Goal: Navigation & Orientation: Find specific page/section

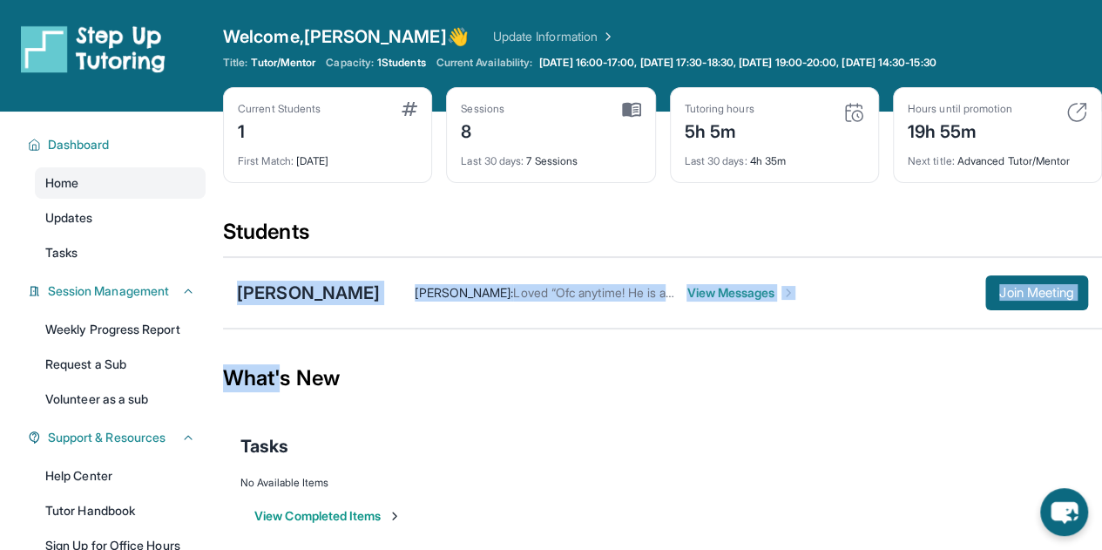
click at [282, 402] on main "Current Students 1 First Match : [DATE] Sessions 8 Last 30 days : 7 Sessions Tu…" at bounding box center [662, 338] width 879 height 455
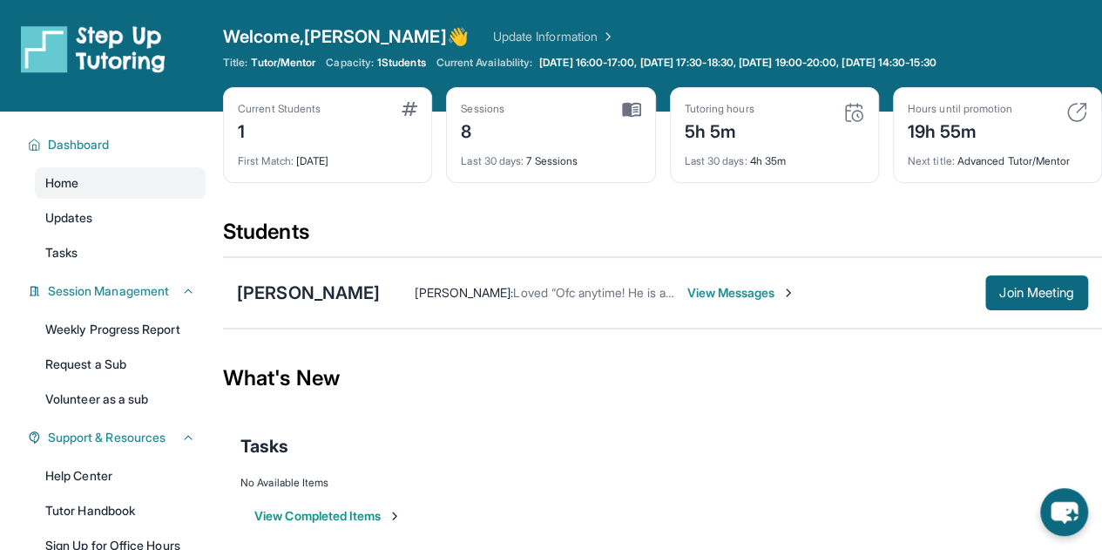
click at [770, 382] on div "What's New" at bounding box center [662, 378] width 879 height 77
click at [7, 491] on div "Dashboard Home Updates Tasks Session Management Weekly Progress Report Request …" at bounding box center [111, 395] width 223 height 568
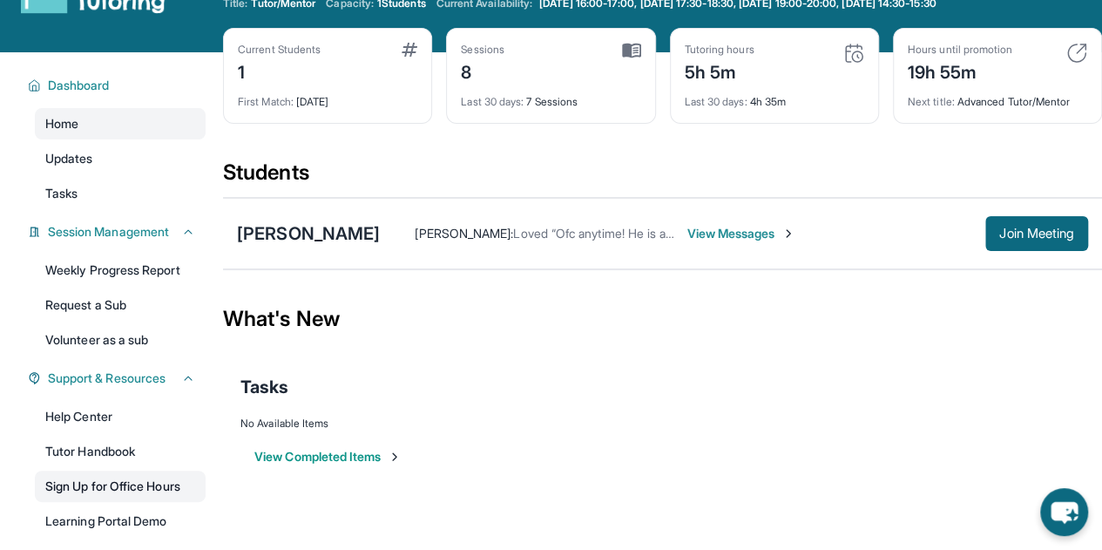
scroll to position [87, 0]
